Goal: Task Accomplishment & Management: Manage account settings

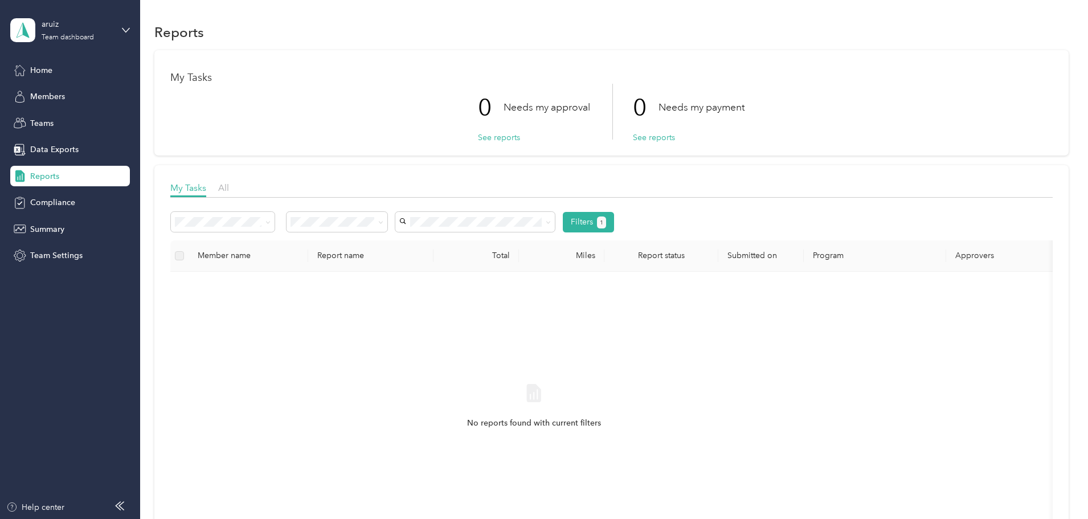
click at [44, 176] on span "Reports" at bounding box center [44, 176] width 29 height 12
click at [44, 121] on span "Teams" at bounding box center [41, 123] width 23 height 12
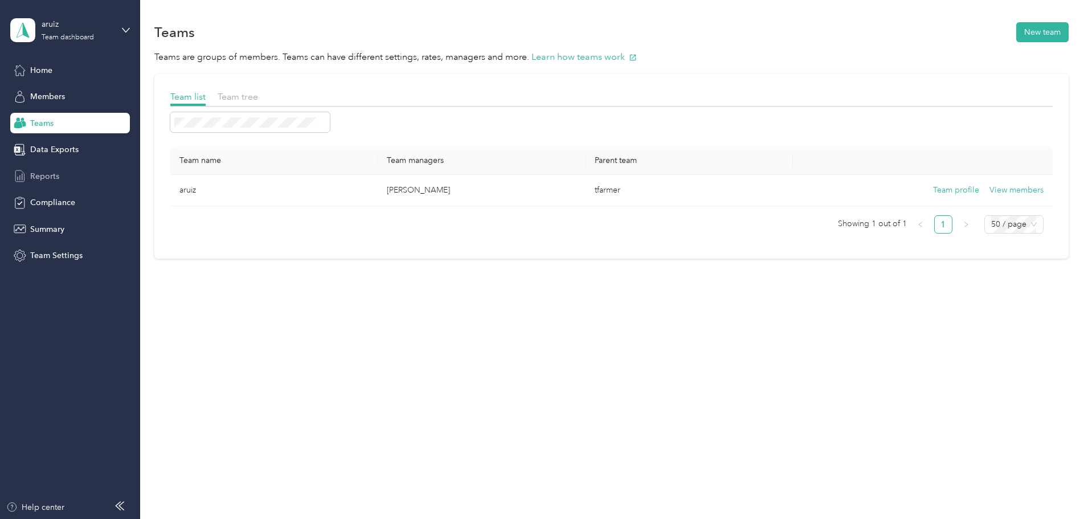
click at [46, 178] on span "Reports" at bounding box center [44, 176] width 29 height 12
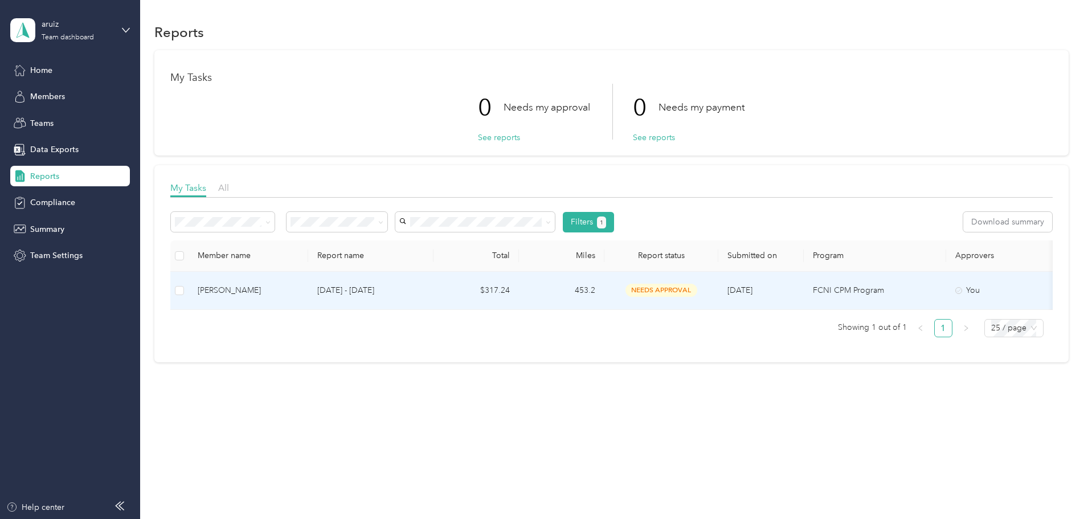
click at [299, 291] on div "[PERSON_NAME]" at bounding box center [248, 290] width 101 height 13
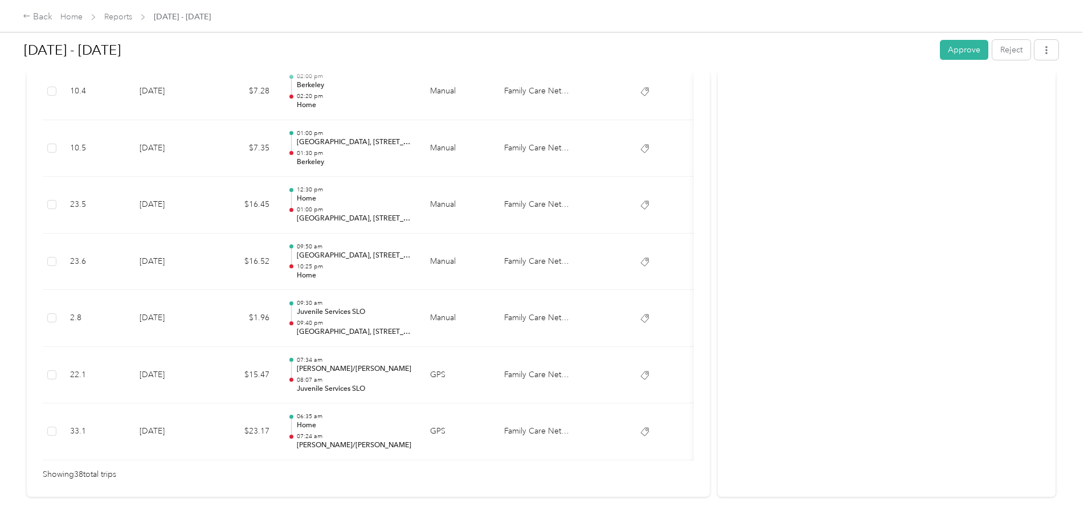
scroll to position [2107, 0]
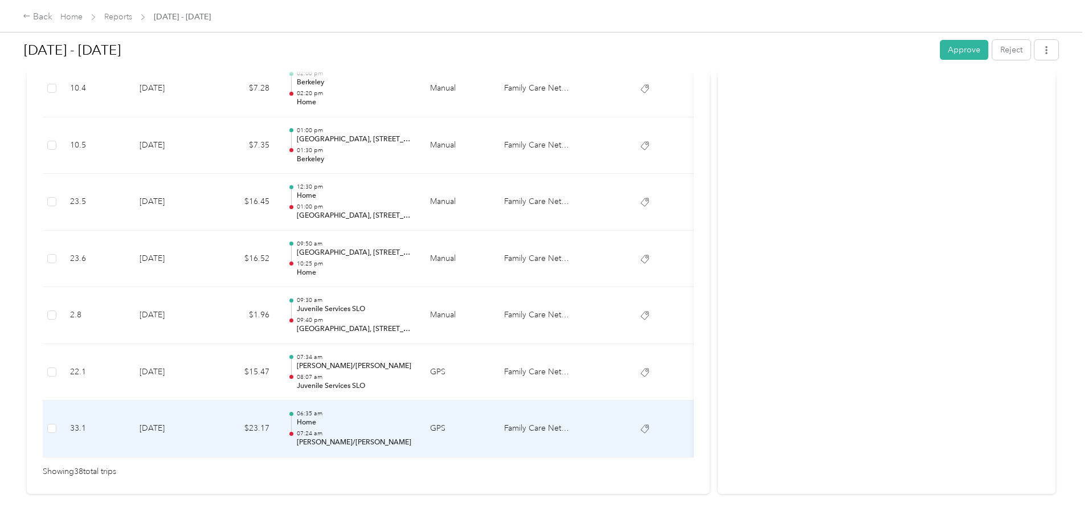
click at [412, 427] on p "Home" at bounding box center [354, 422] width 115 height 10
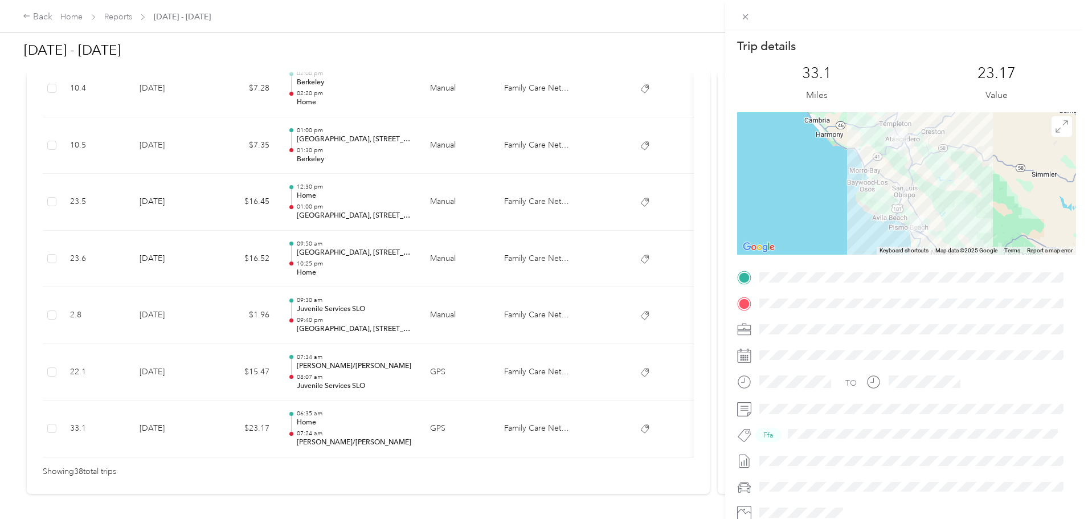
click at [471, 371] on div "Trip details This trip cannot be edited because it is either under review, appr…" at bounding box center [544, 259] width 1088 height 519
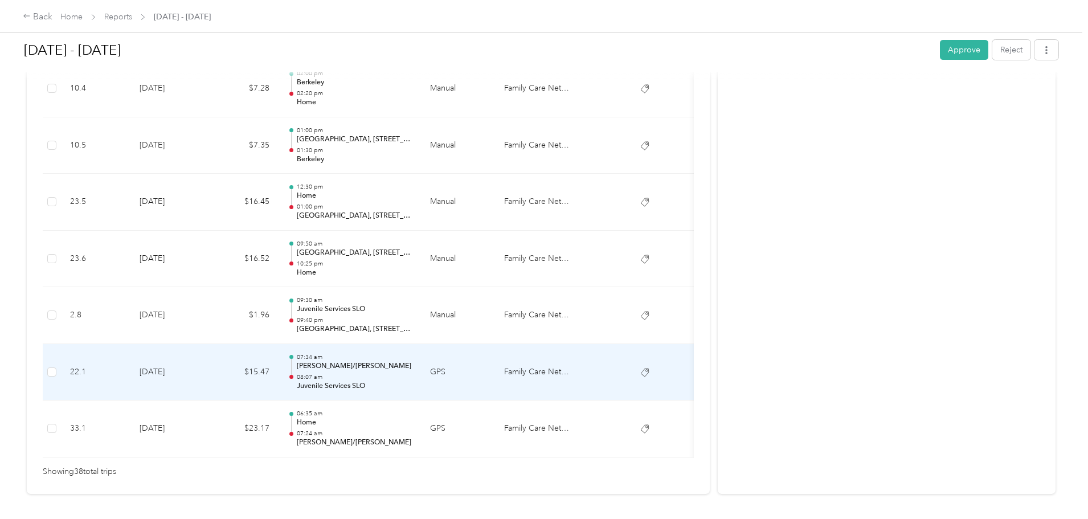
click at [412, 371] on p "[PERSON_NAME]/[PERSON_NAME]" at bounding box center [354, 366] width 115 height 10
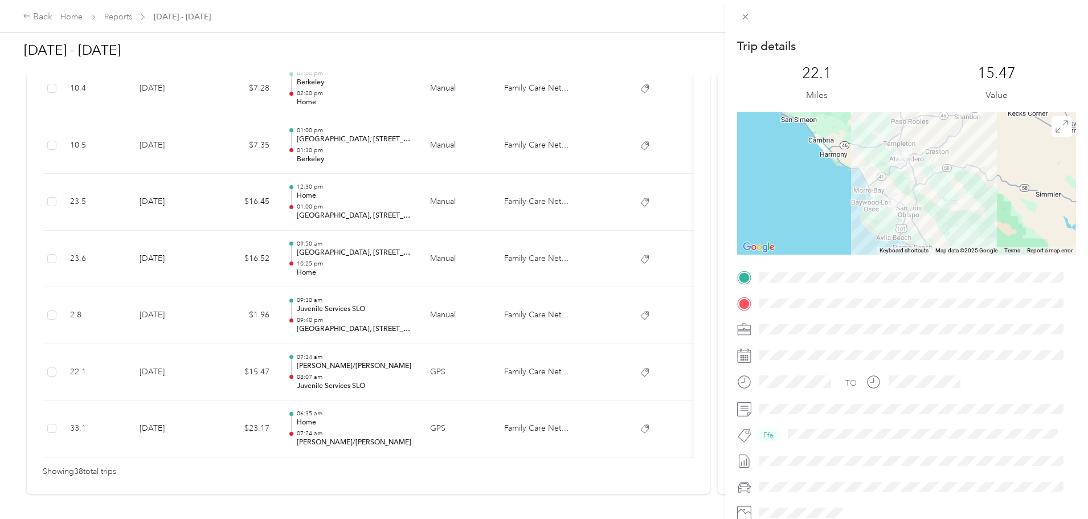
click at [484, 314] on div "Trip details This trip cannot be edited because it is either under review, appr…" at bounding box center [544, 259] width 1088 height 519
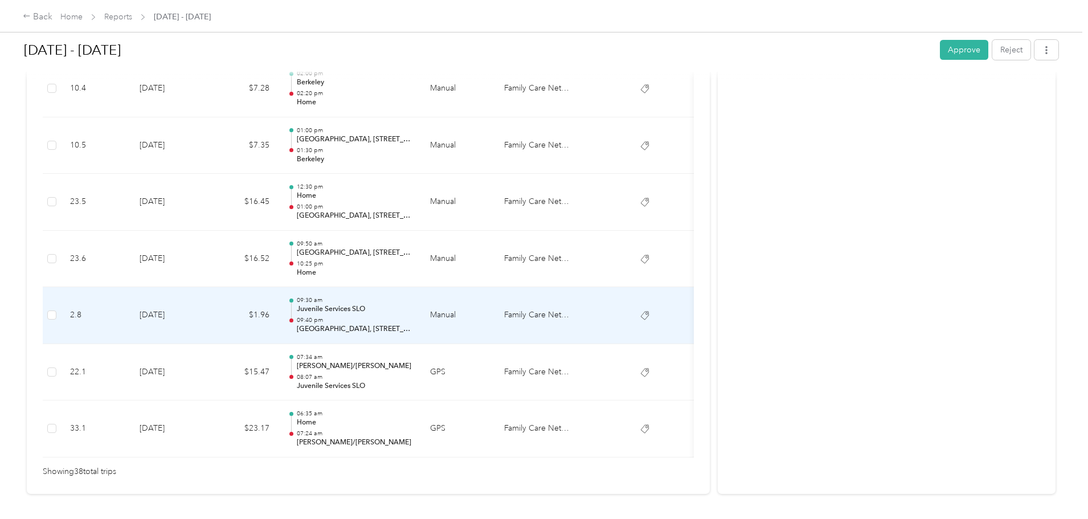
click at [412, 314] on p "Juvenile Services SLO" at bounding box center [354, 309] width 115 height 10
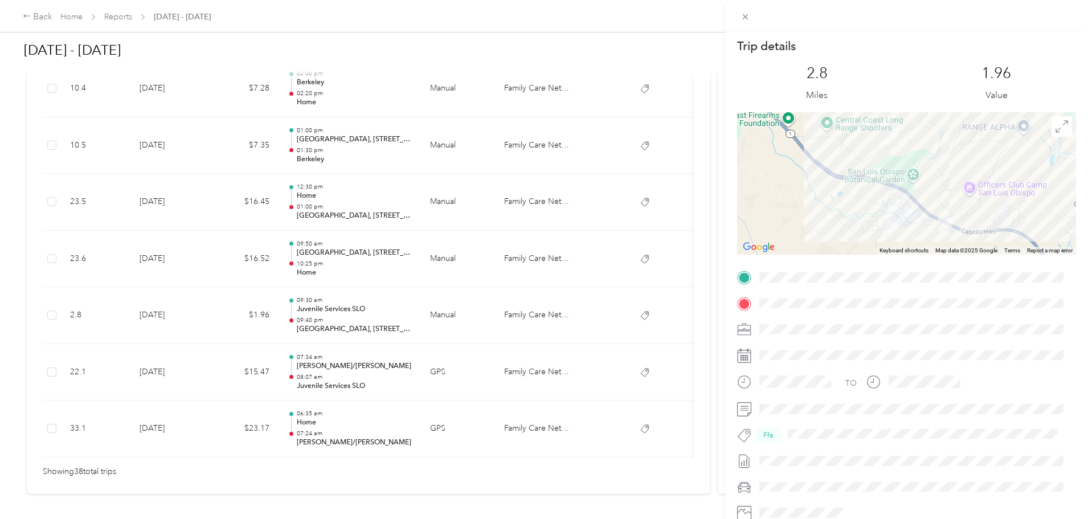
click at [484, 314] on div "Trip details This trip cannot be edited because it is either under review, appr…" at bounding box center [544, 259] width 1088 height 519
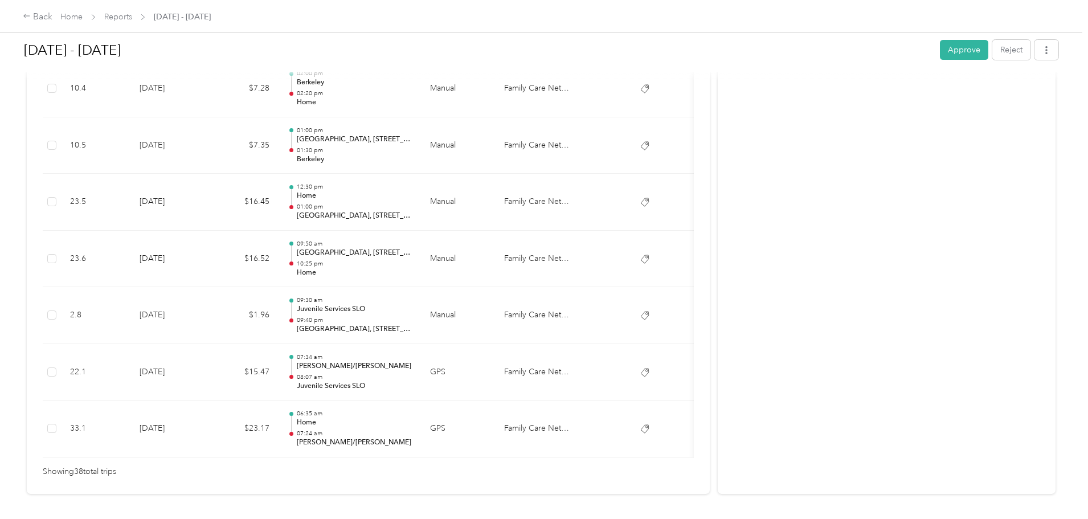
click at [412, 264] on p "10:25 pm" at bounding box center [354, 264] width 115 height 8
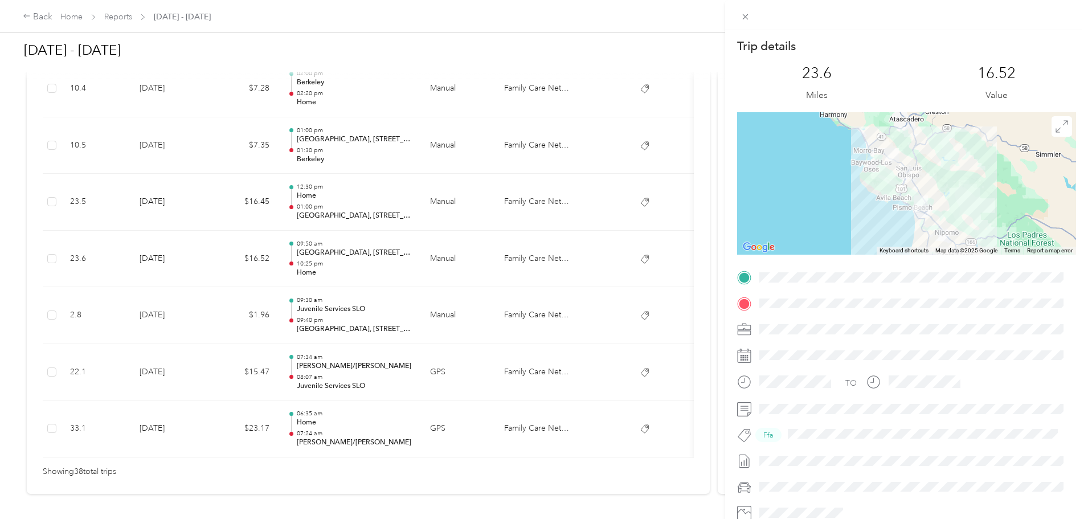
click at [471, 264] on div "Trip details This trip cannot be edited because it is either under review, appr…" at bounding box center [544, 259] width 1088 height 519
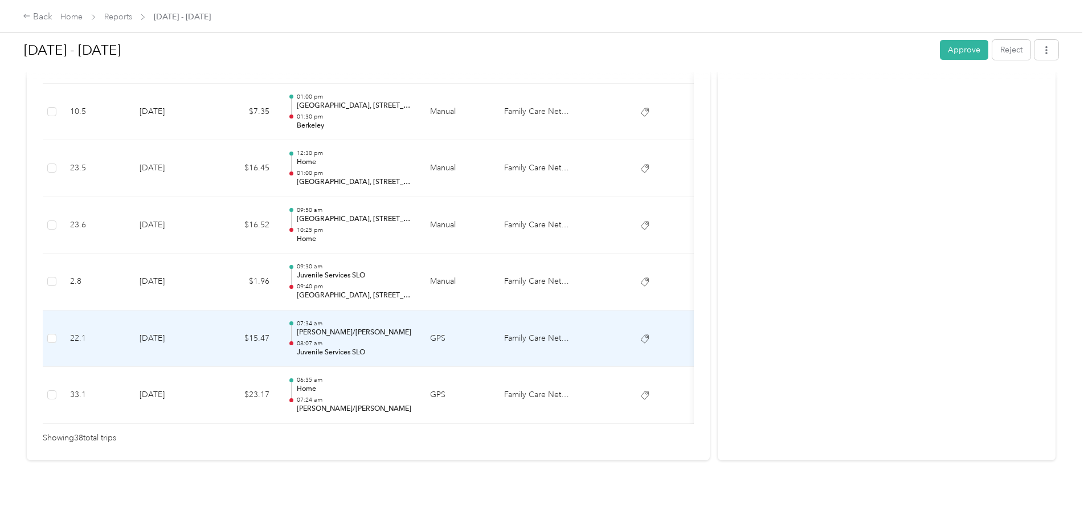
scroll to position [2159, 0]
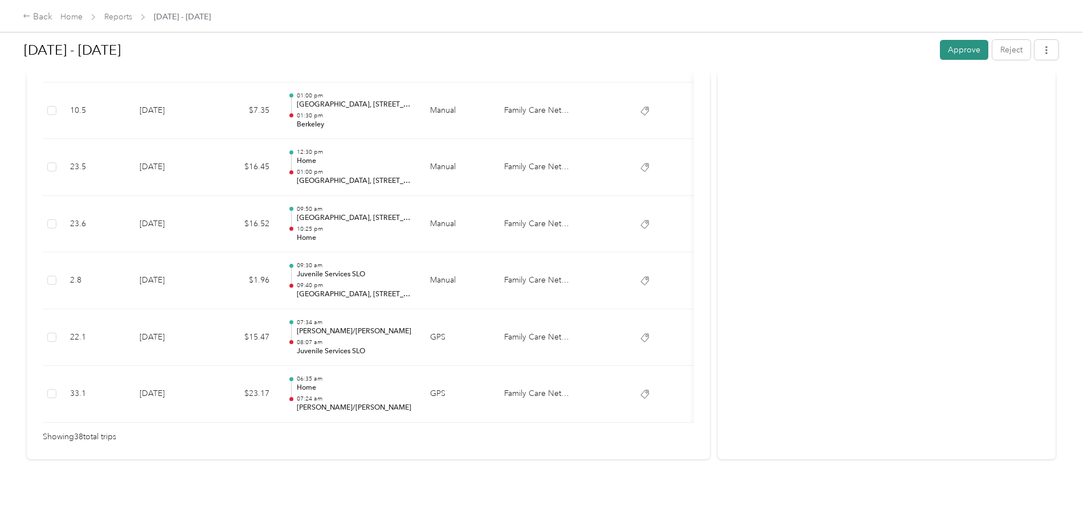
click at [939, 55] on button "Approve" at bounding box center [963, 50] width 48 height 20
click at [52, 19] on div "Back" at bounding box center [38, 17] width 30 height 14
